Goal: Transaction & Acquisition: Purchase product/service

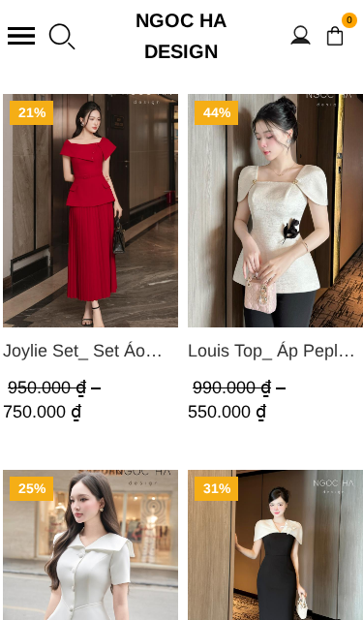
scroll to position [3775, 0]
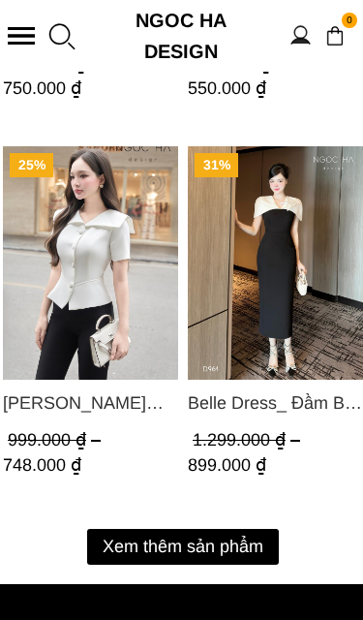
click at [139, 543] on button "Xem thêm sản phẩm" at bounding box center [183, 547] width 192 height 36
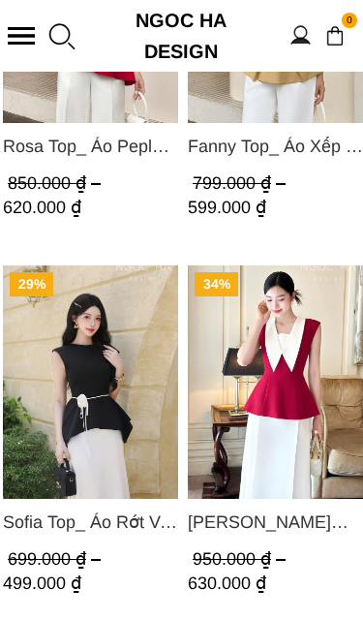
scroll to position [2145, 0]
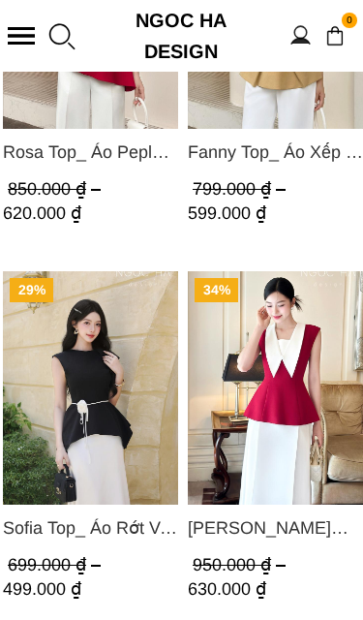
click at [57, 419] on img "Product image - Sofia Top_ Áo Rớt Vai Vạt Rủ Màu Đỏ A428" at bounding box center [90, 386] width 175 height 233
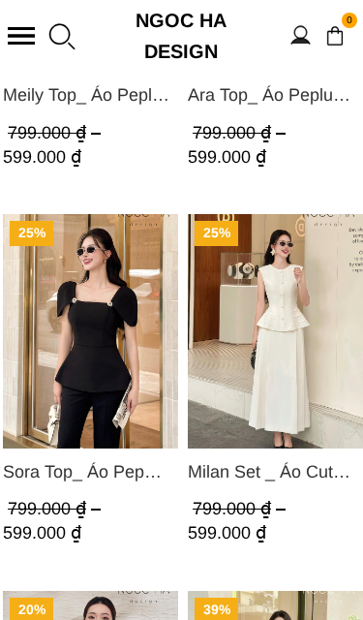
scroll to position [693, 0]
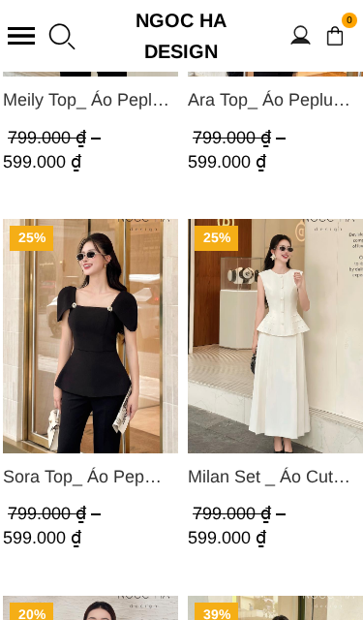
click at [297, 337] on img "Product image - Milan Set _ Áo Cut Out Tùng Không Tay Kết Hợp Chân Váy Xếp Ly A…" at bounding box center [275, 335] width 175 height 233
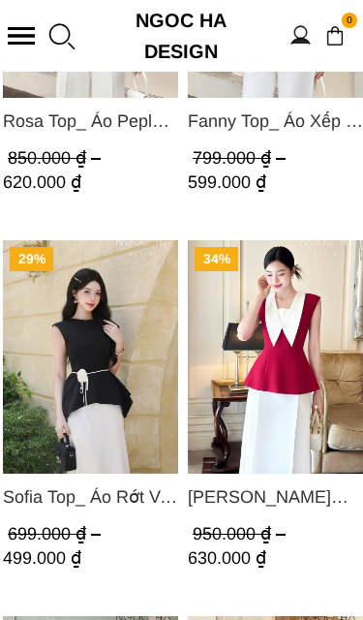
scroll to position [2180, 0]
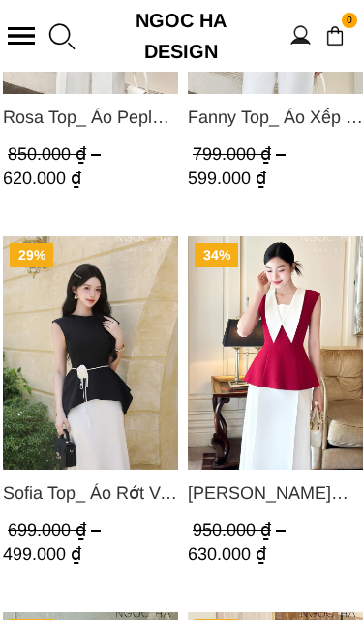
click at [43, 387] on img "Product image - Sofia Top_ Áo Rớt Vai Vạt Rủ Màu Đỏ A428" at bounding box center [90, 351] width 175 height 233
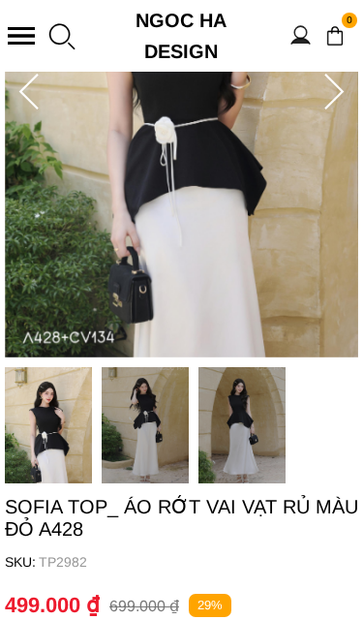
scroll to position [377, 0]
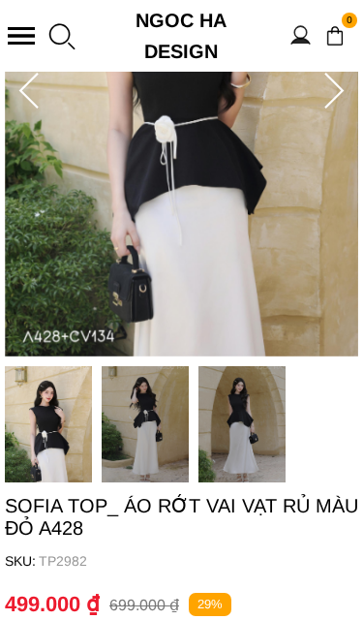
click at [43, 438] on img at bounding box center [48, 424] width 87 height 116
click at [50, 424] on img at bounding box center [48, 424] width 87 height 116
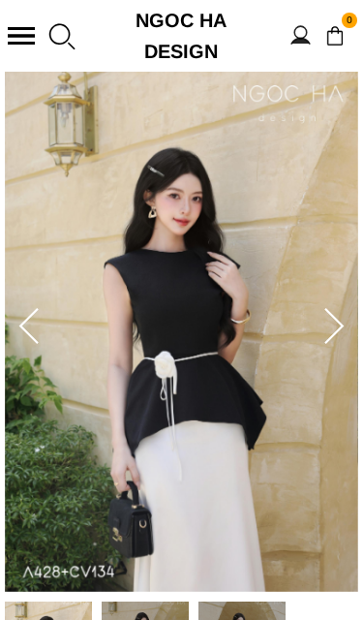
scroll to position [144, 0]
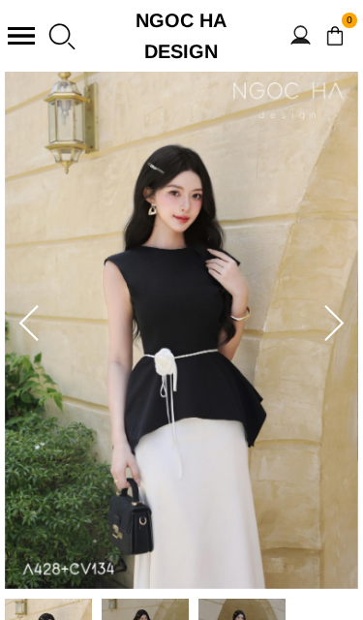
click at [311, 305] on img at bounding box center [182, 324] width 354 height 530
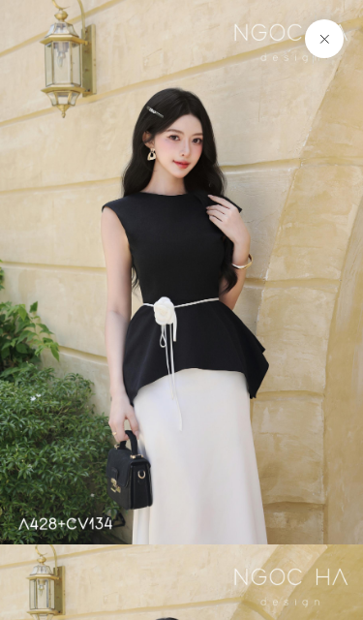
click at [329, 329] on img at bounding box center [181, 272] width 363 height 544
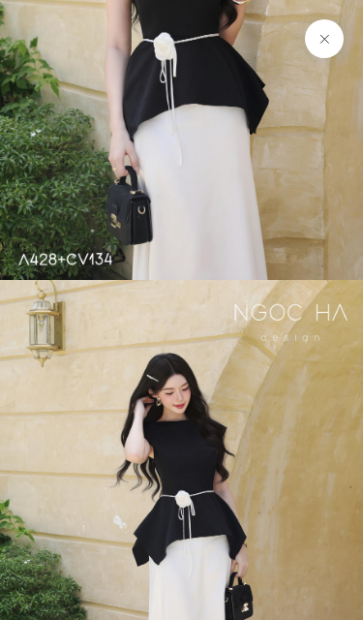
scroll to position [183, 0]
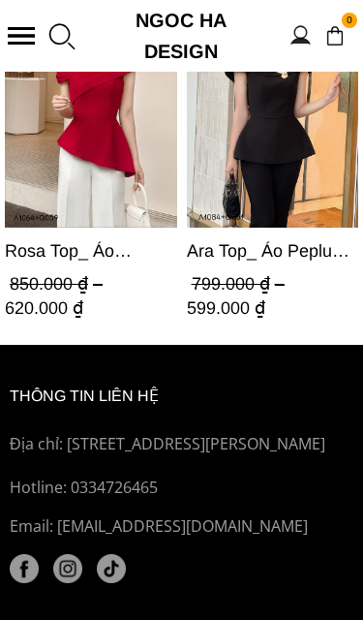
scroll to position [3022, 0]
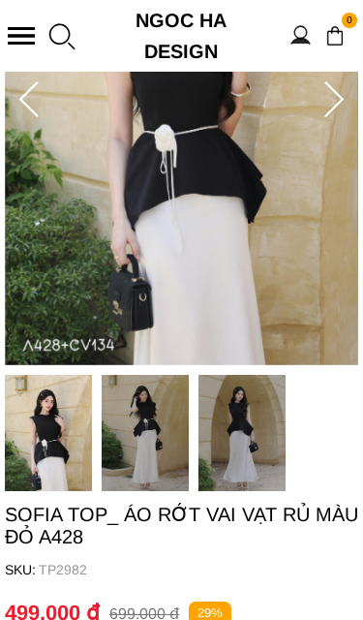
scroll to position [380, 0]
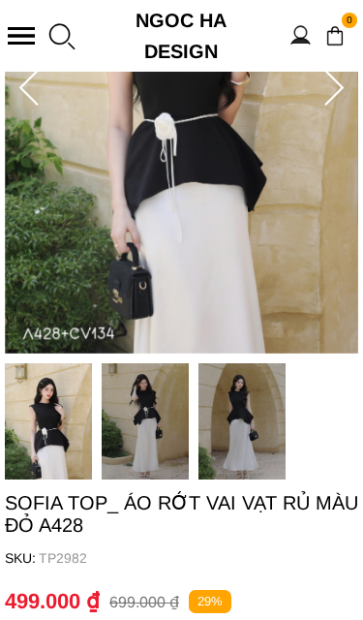
click at [35, 413] on img at bounding box center [48, 421] width 87 height 116
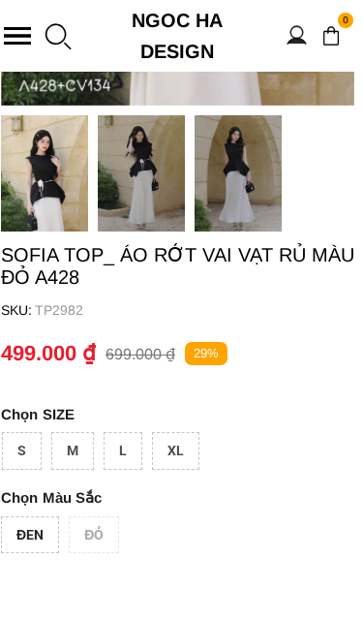
scroll to position [628, 0]
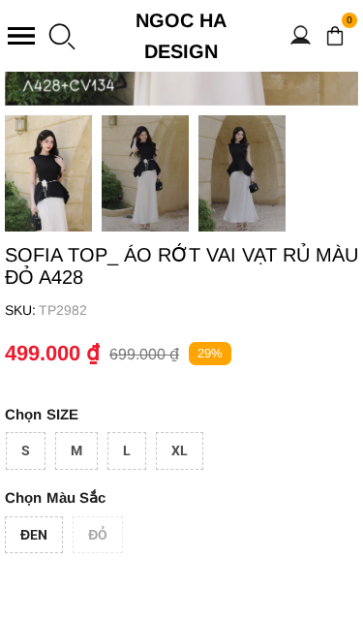
click at [91, 452] on div "M" at bounding box center [76, 451] width 43 height 38
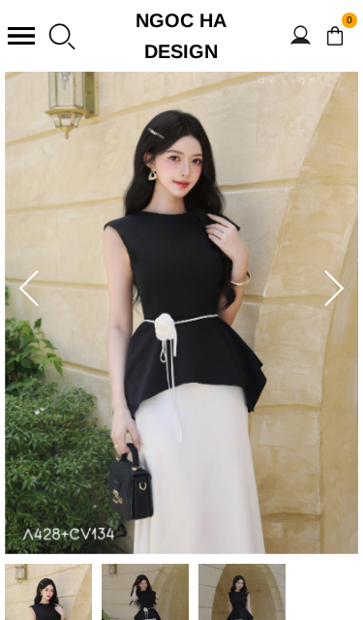
scroll to position [166, 0]
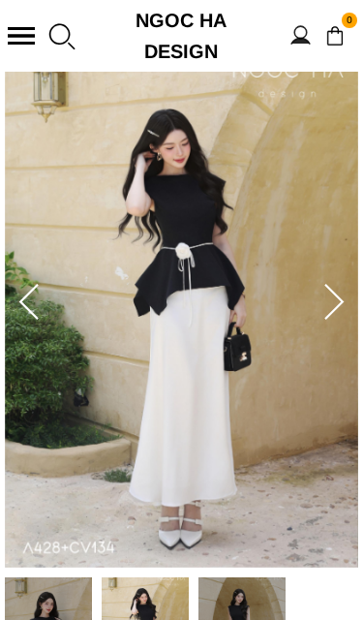
click at [57, 397] on img at bounding box center [182, 303] width 354 height 530
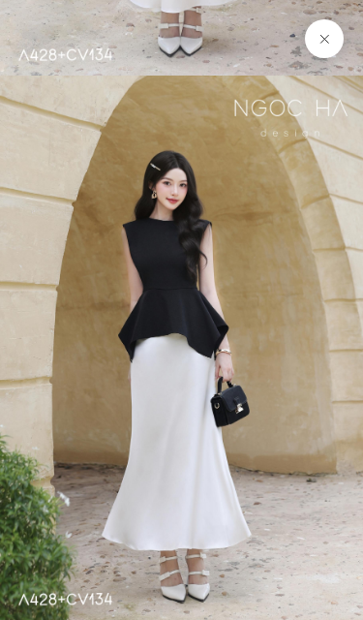
scroll to position [1013, 0]
